Goal: Information Seeking & Learning: Learn about a topic

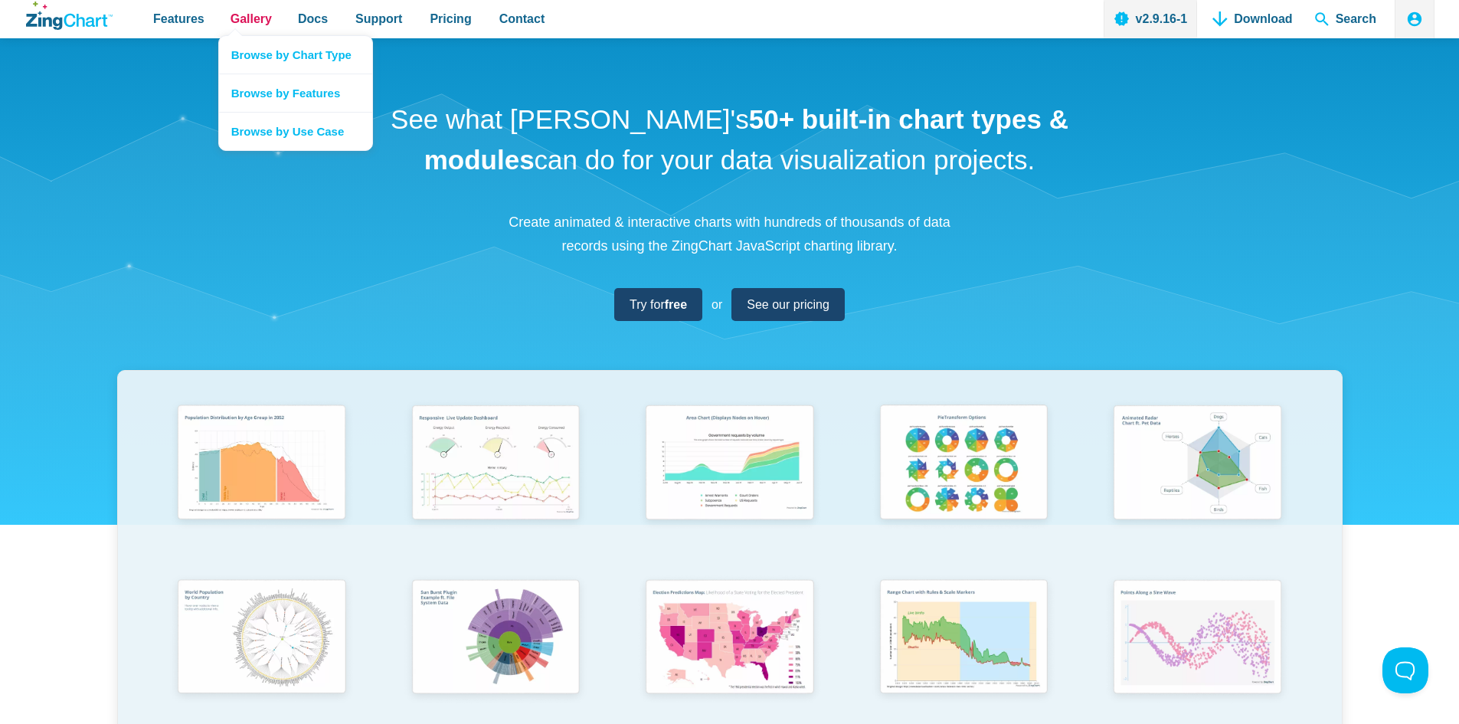
click at [244, 27] on span "Gallery" at bounding box center [251, 18] width 41 height 21
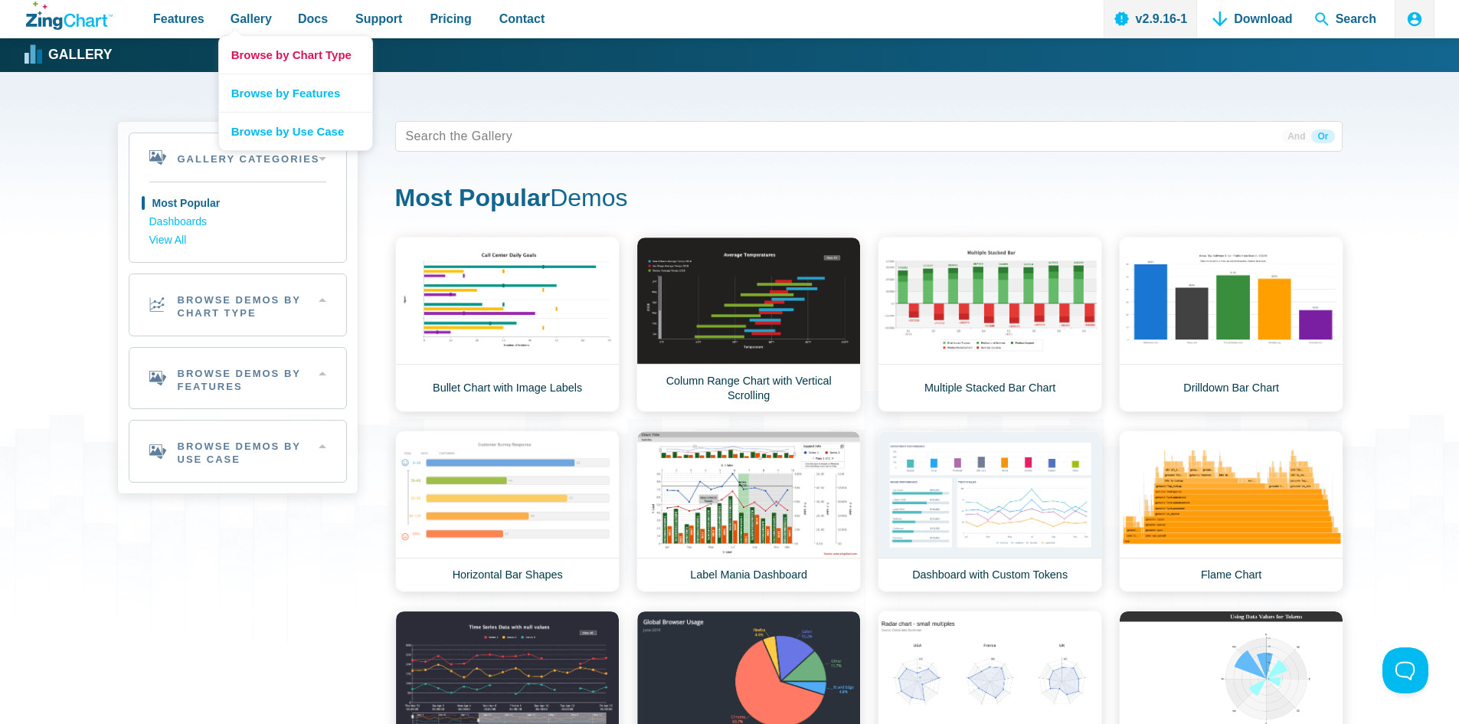
click at [243, 57] on link "Browse by Chart Type" at bounding box center [295, 55] width 153 height 38
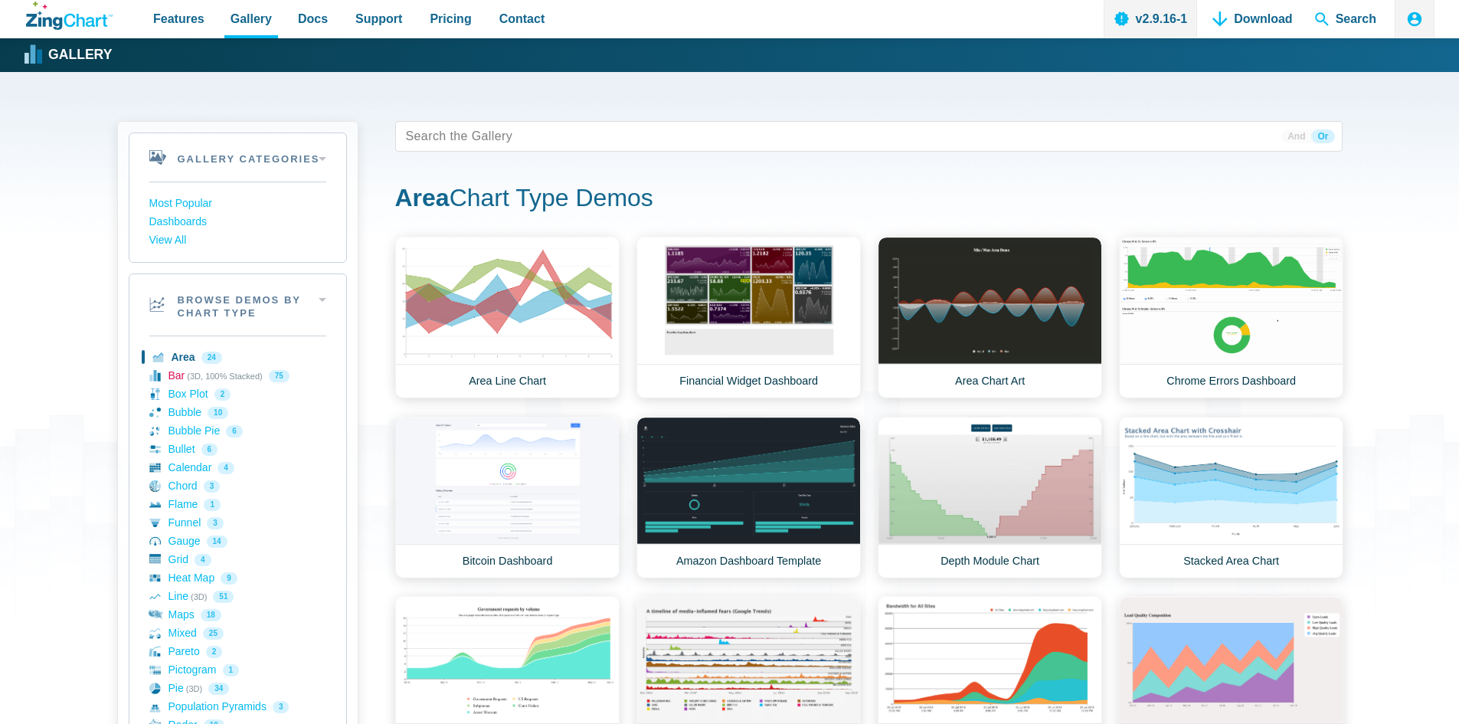
click at [178, 379] on link "Bar (3D, 100% Stacked) 75" at bounding box center [237, 376] width 177 height 18
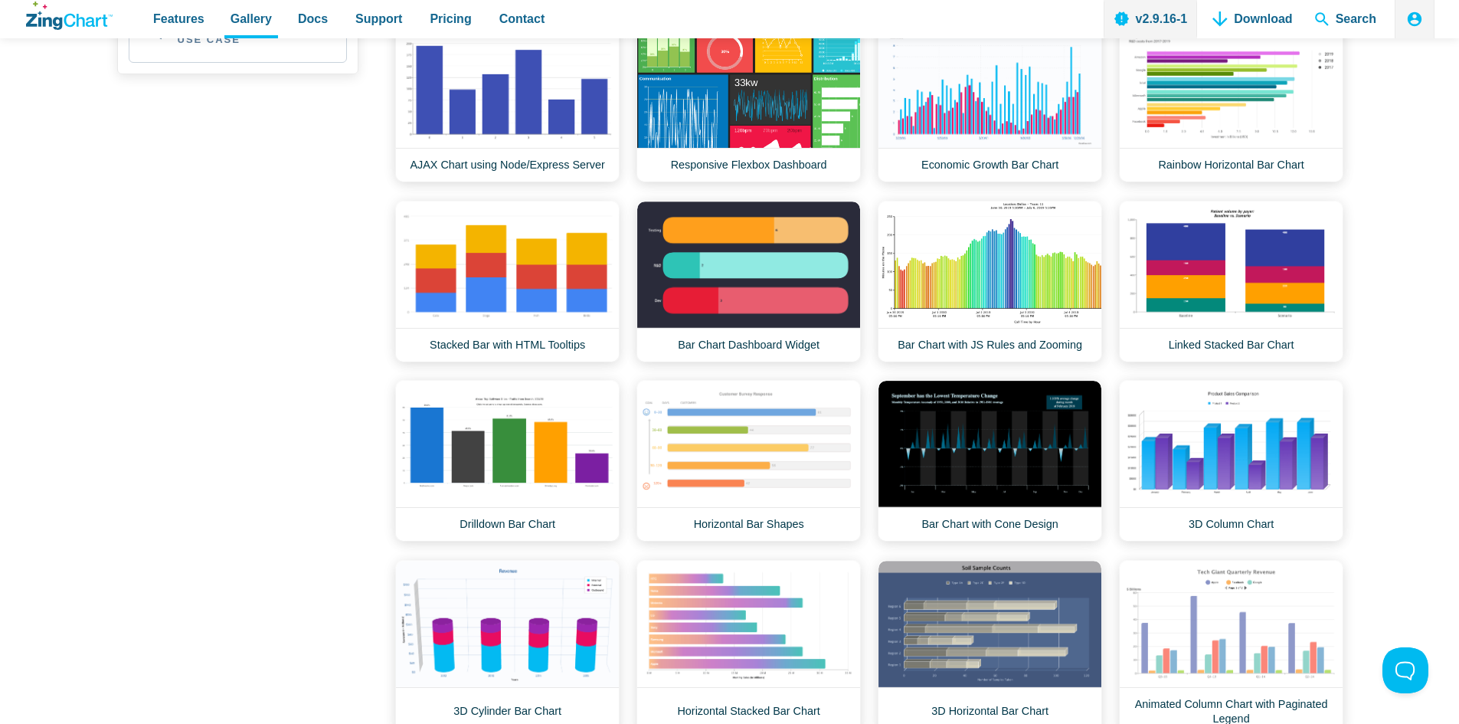
scroll to position [1149, 0]
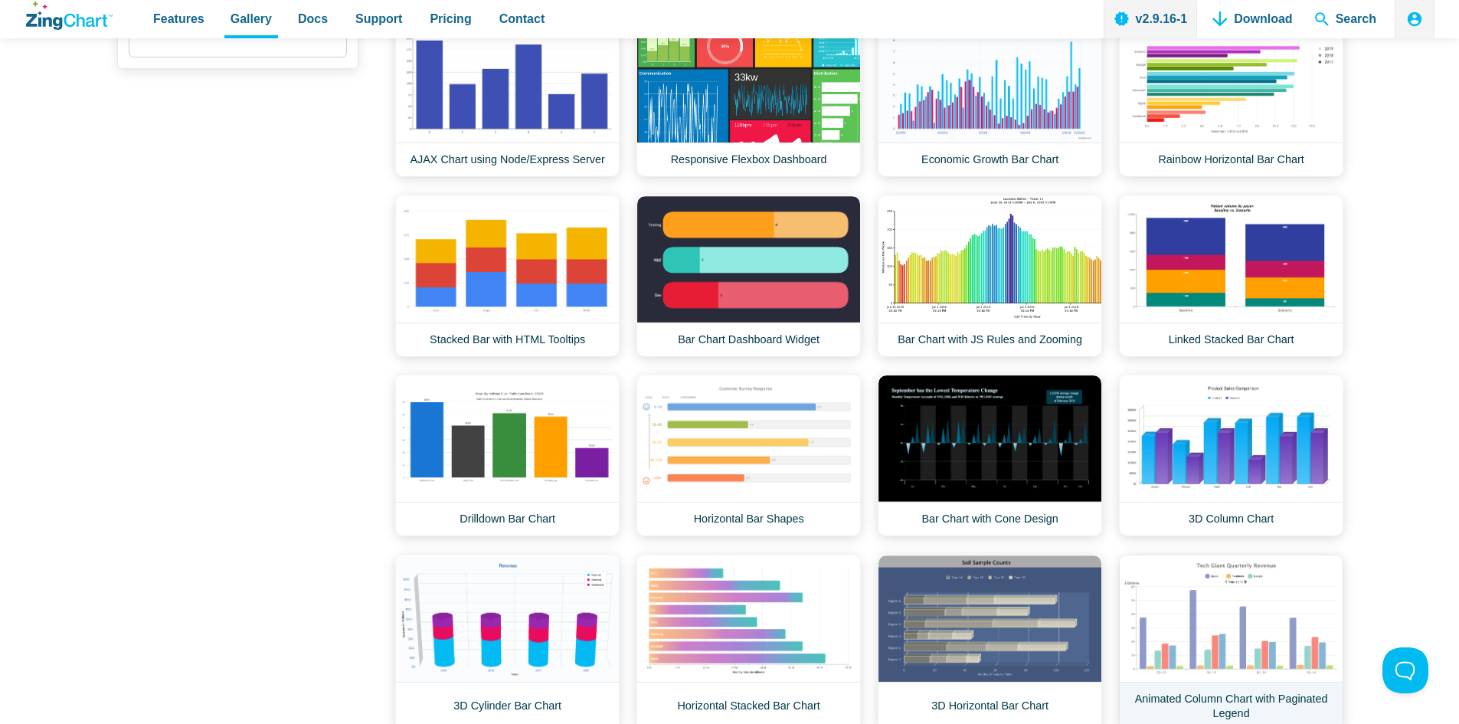
click at [1248, 682] on link "Animated Column Chart with Paginated Legend" at bounding box center [1231, 642] width 224 height 175
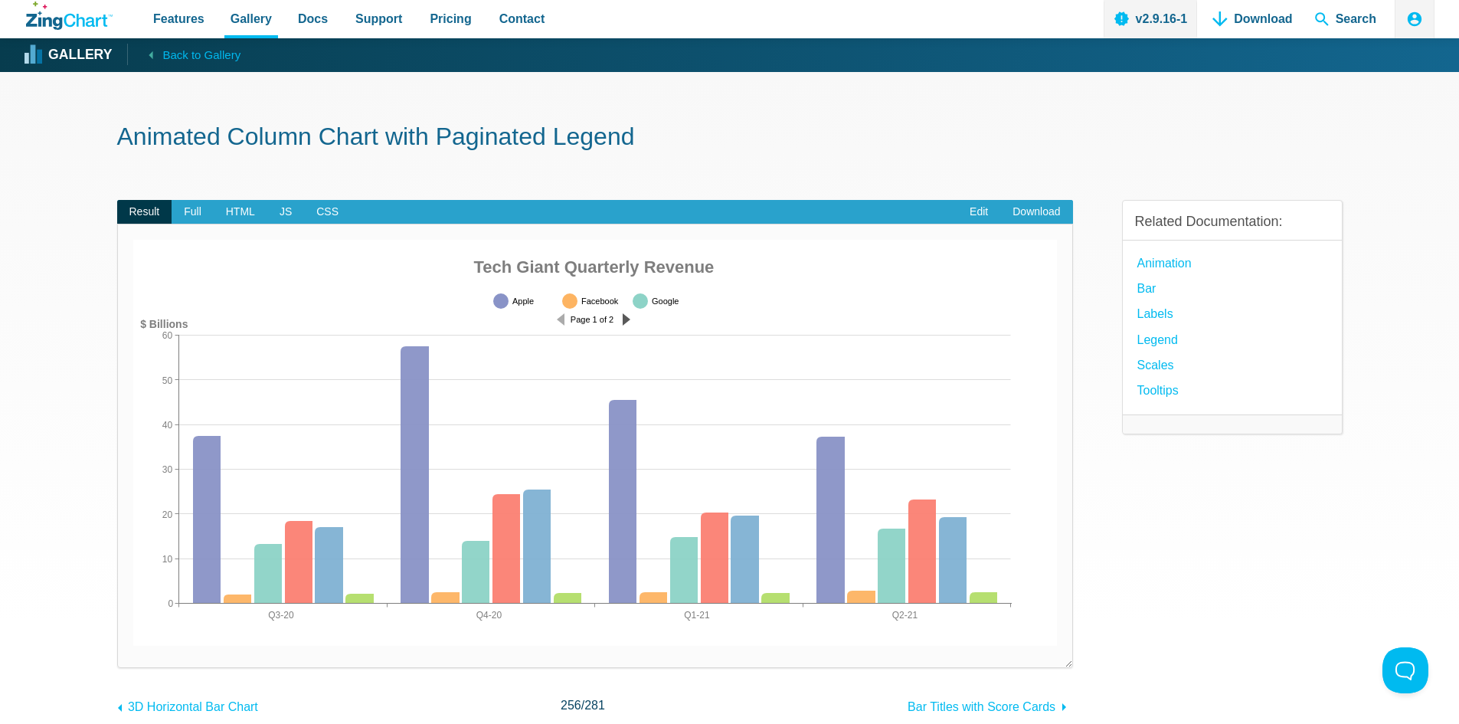
drag, startPoint x: 591, startPoint y: 299, endPoint x: 680, endPoint y: 309, distance: 90.2
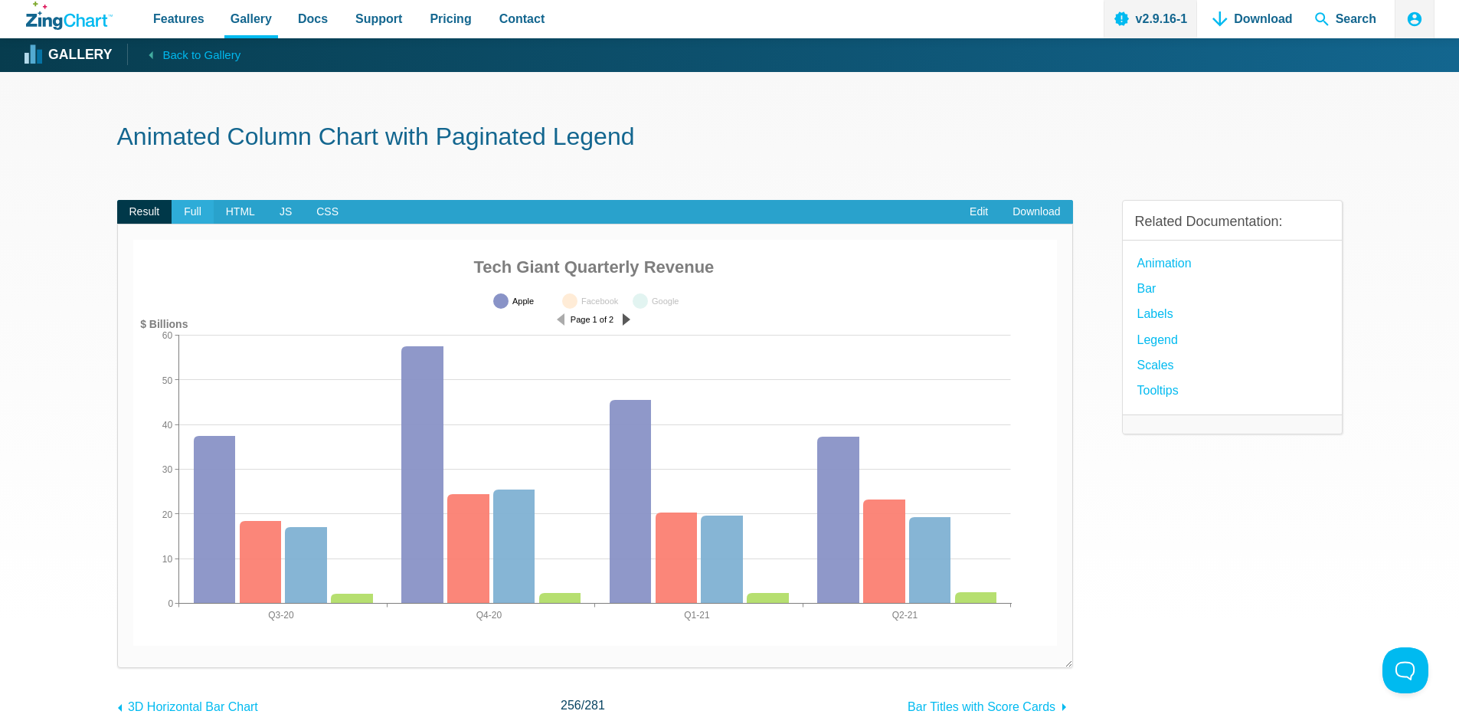
click at [185, 205] on span "Full" at bounding box center [193, 212] width 42 height 25
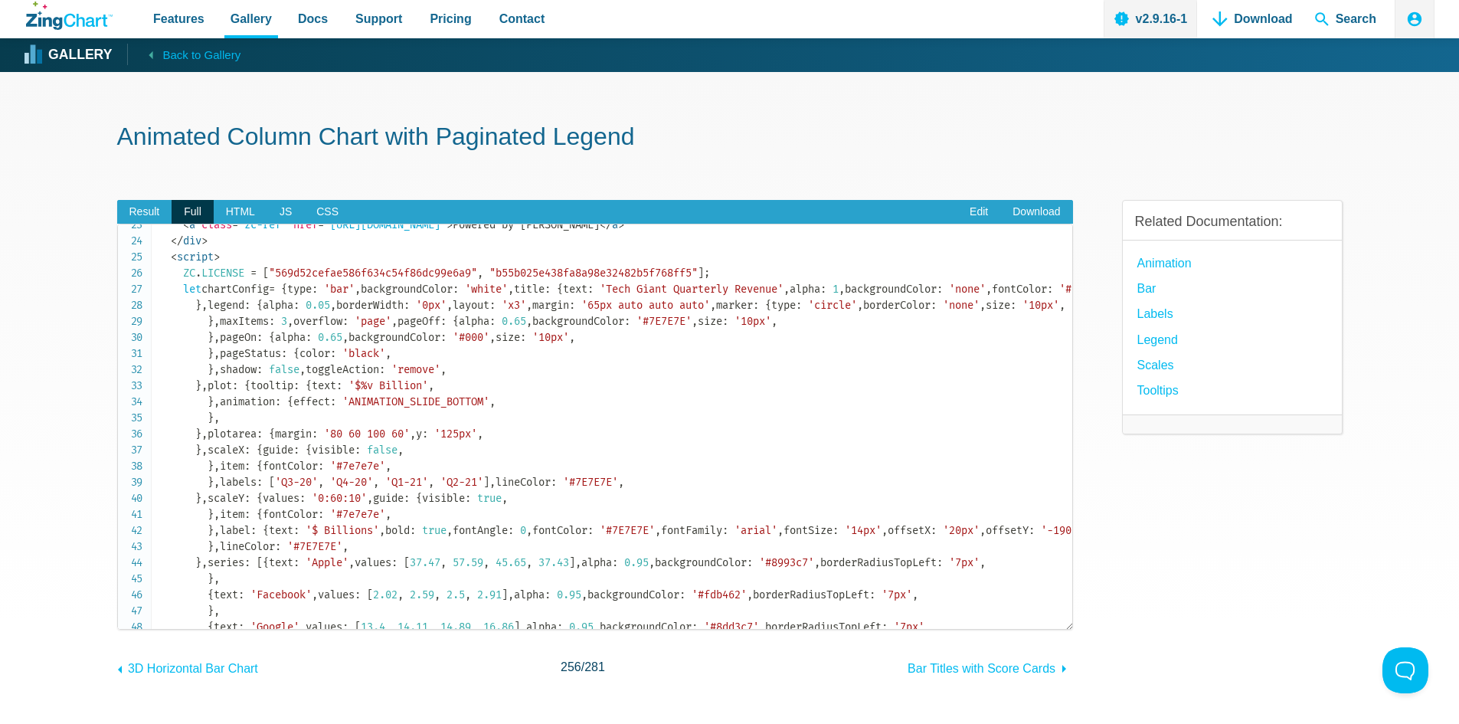
scroll to position [460, 0]
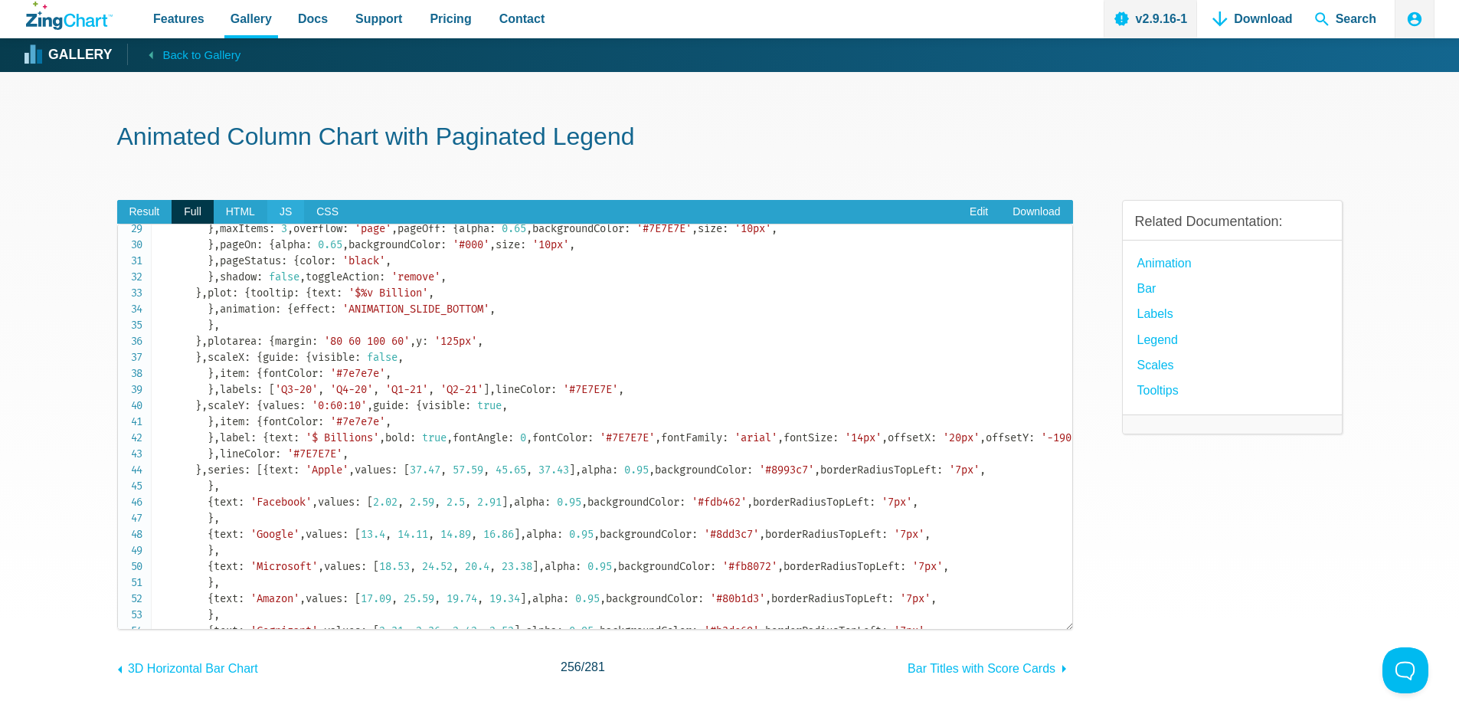
click at [271, 208] on span "JS" at bounding box center [285, 212] width 37 height 25
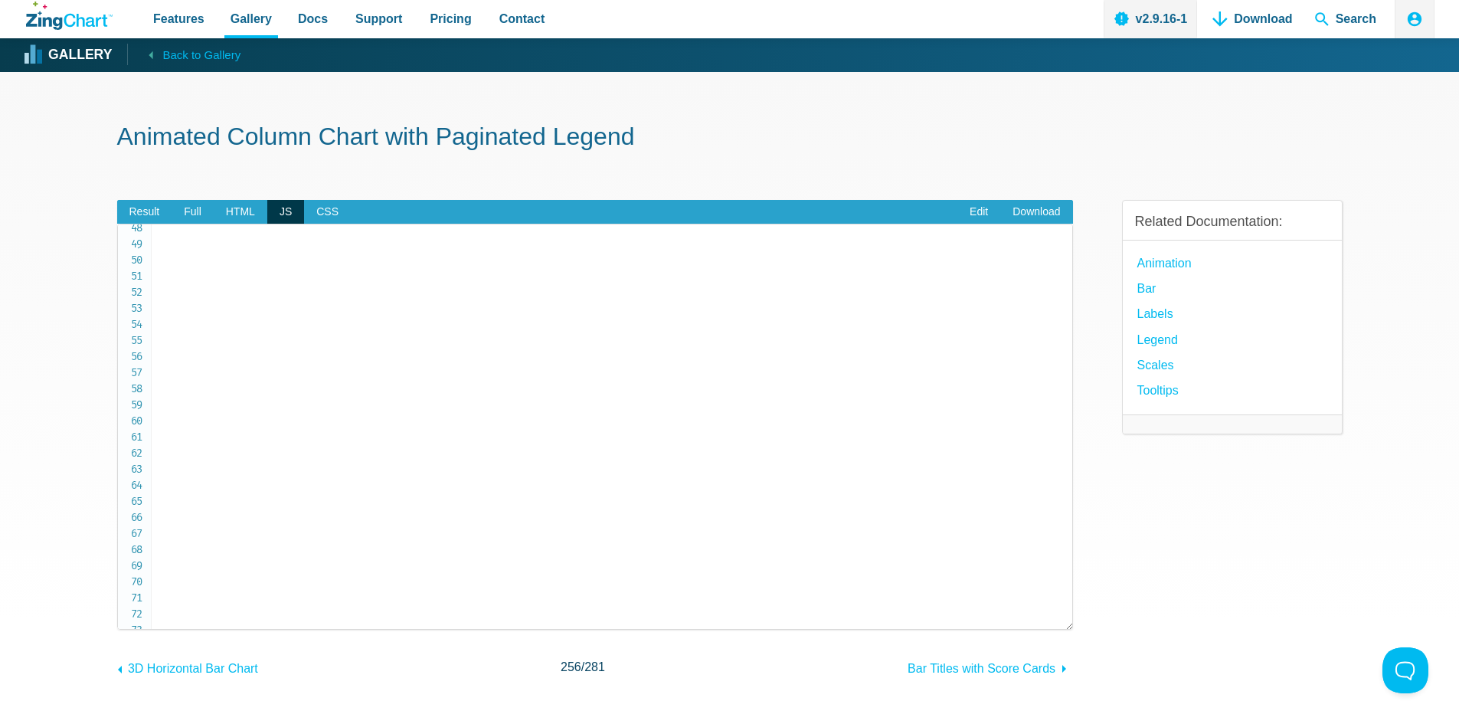
scroll to position [919, 0]
